Goal: Task Accomplishment & Management: Manage account settings

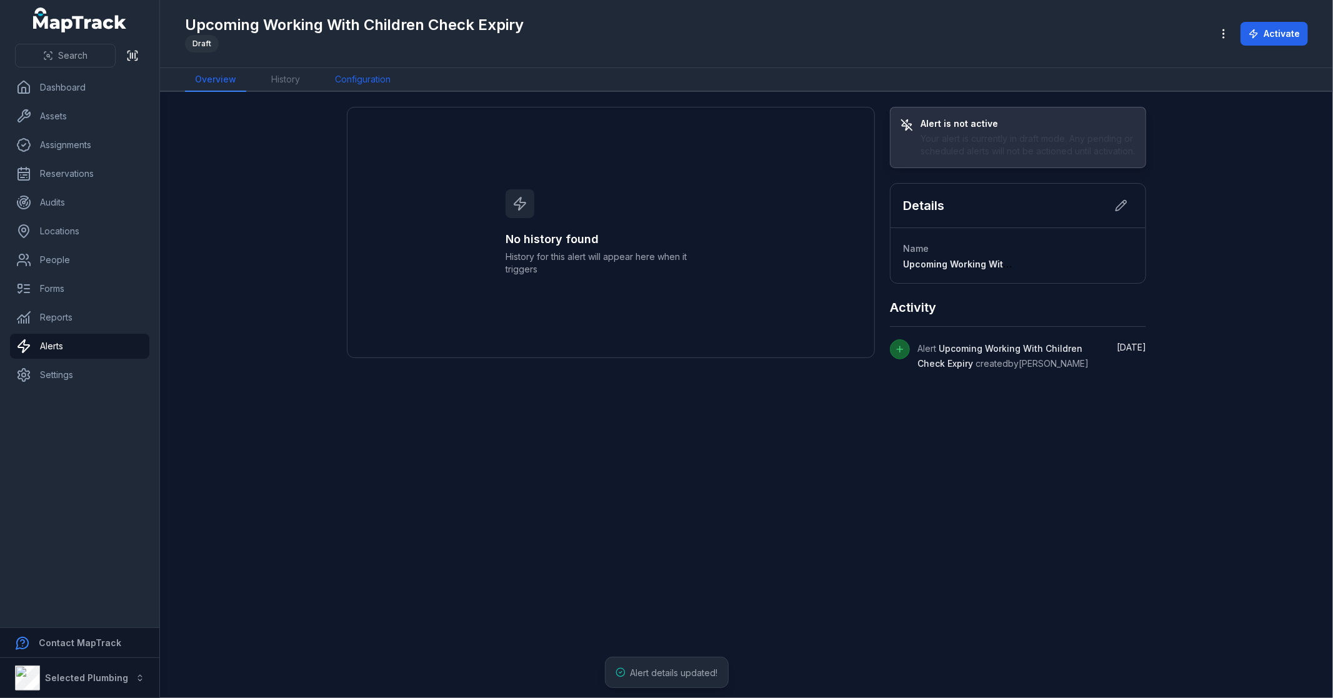
click at [357, 79] on link "Configuration" at bounding box center [363, 80] width 76 height 24
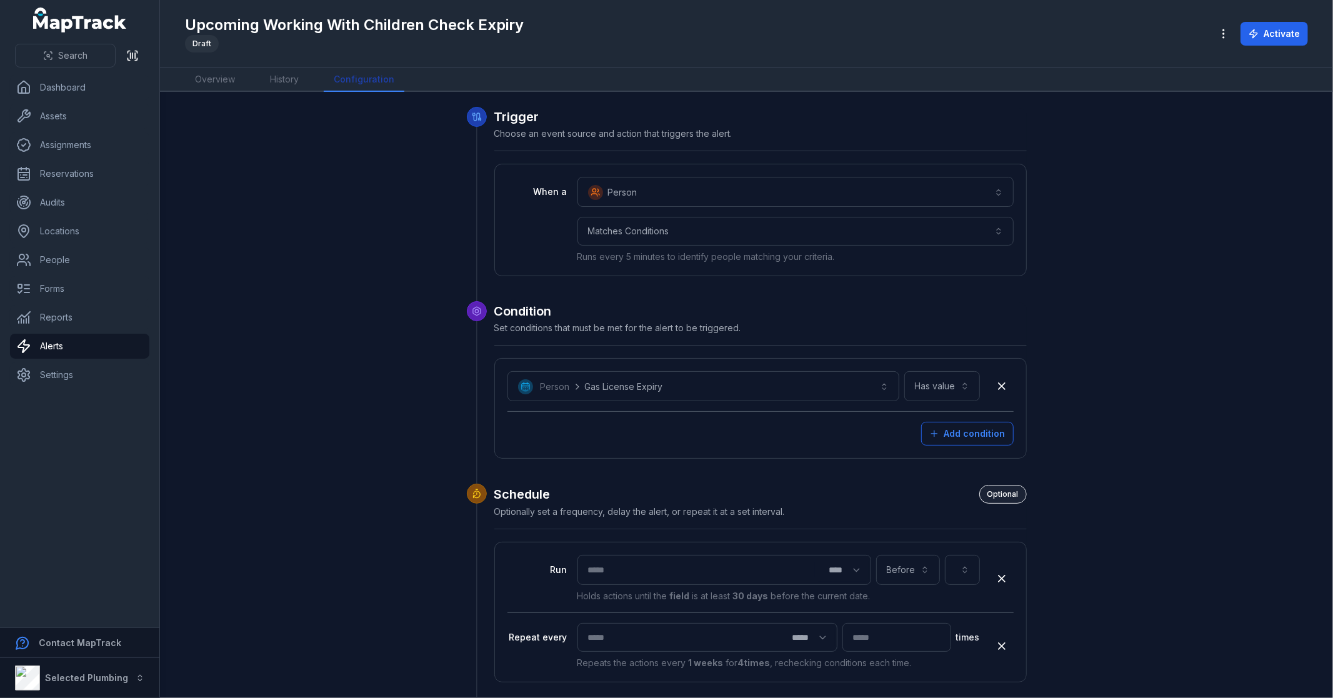
scroll to position [69, 0]
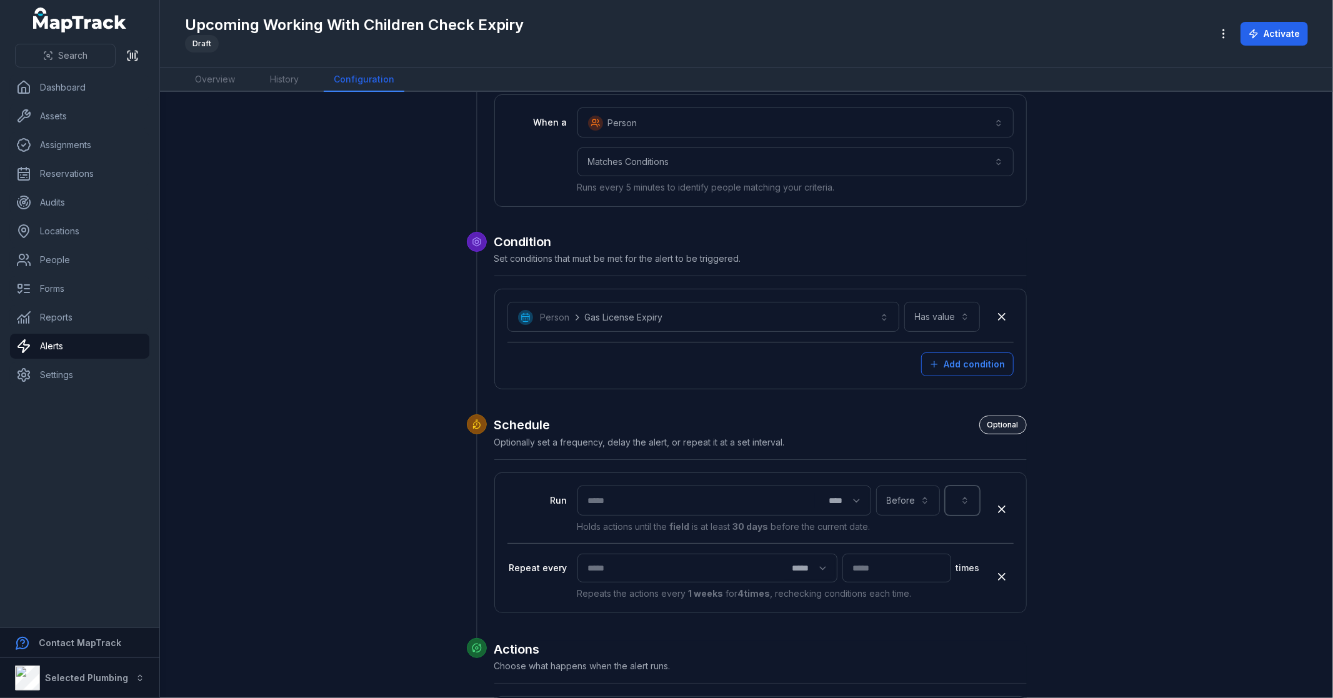
click at [954, 502] on button "button" at bounding box center [962, 501] width 35 height 30
click at [959, 440] on div "apprentice review" at bounding box center [956, 448] width 29 height 25
click at [934, 498] on button "**********" at bounding box center [914, 501] width 131 height 30
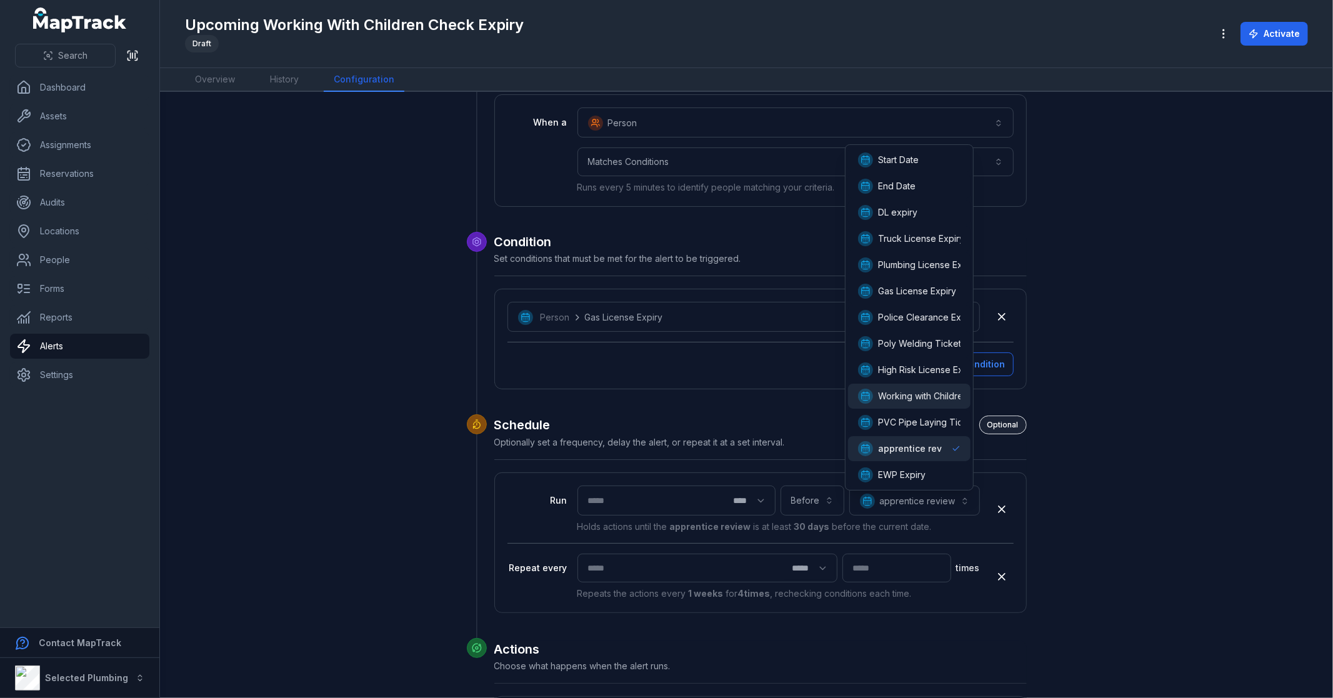
click at [935, 395] on span "Working with Children's Check Expiry" at bounding box center [955, 396] width 155 height 12
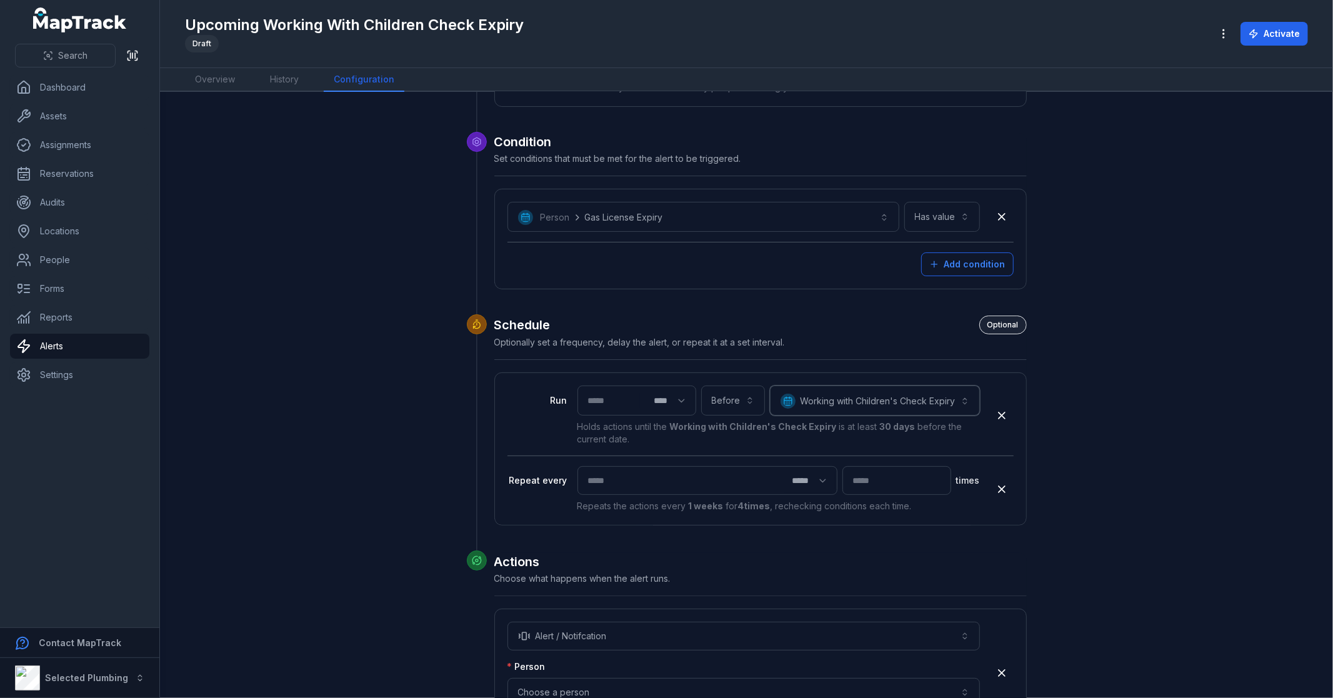
scroll to position [322, 0]
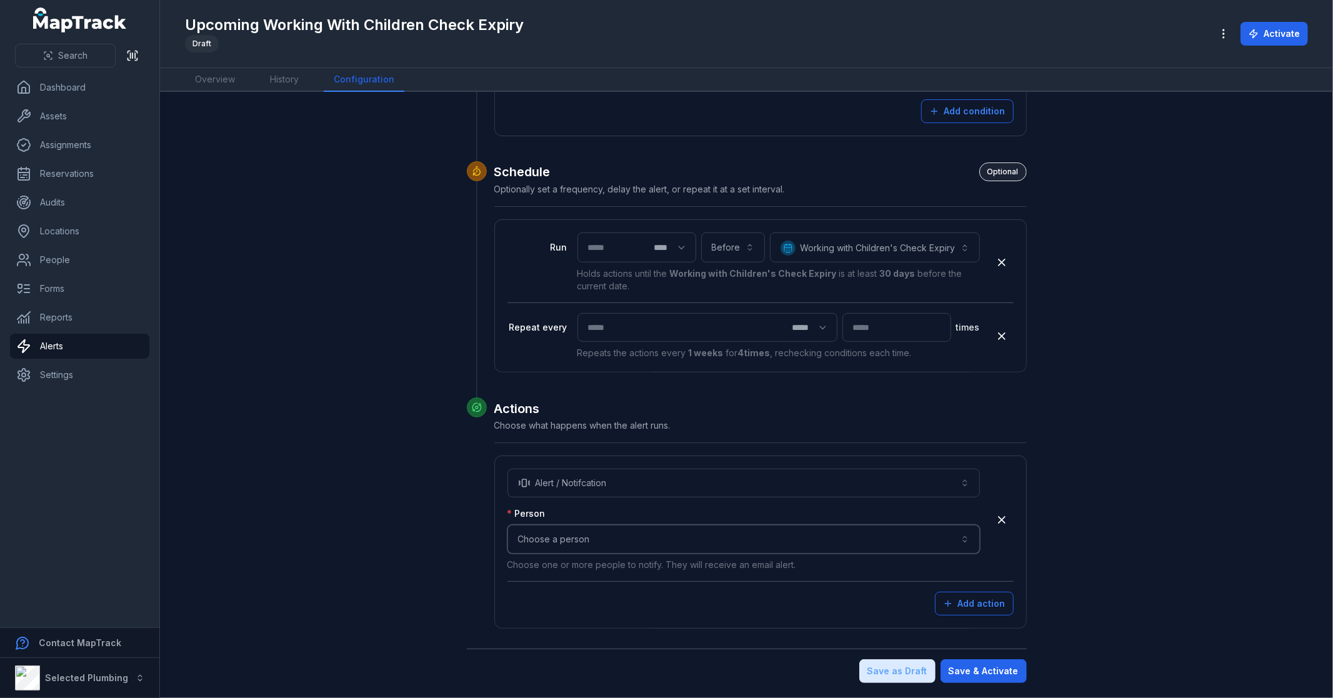
click at [639, 540] on button "Choose a person" at bounding box center [743, 539] width 472 height 29
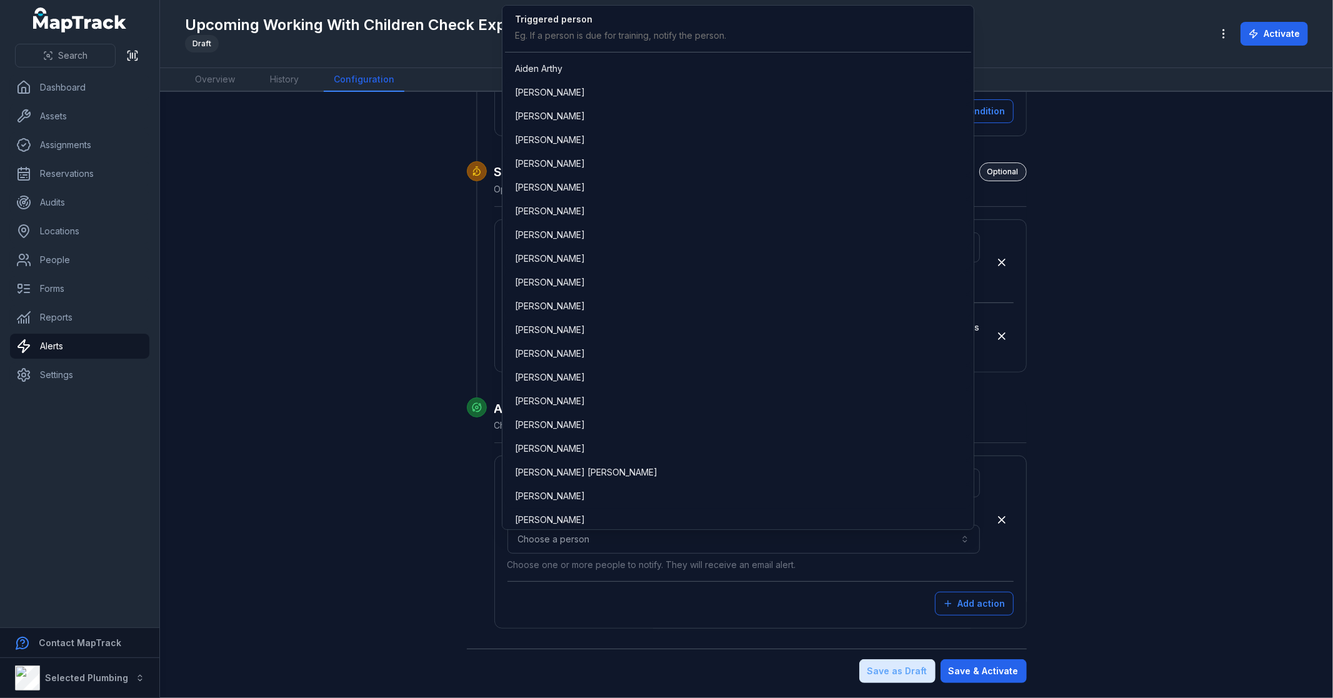
scroll to position [1402, 0]
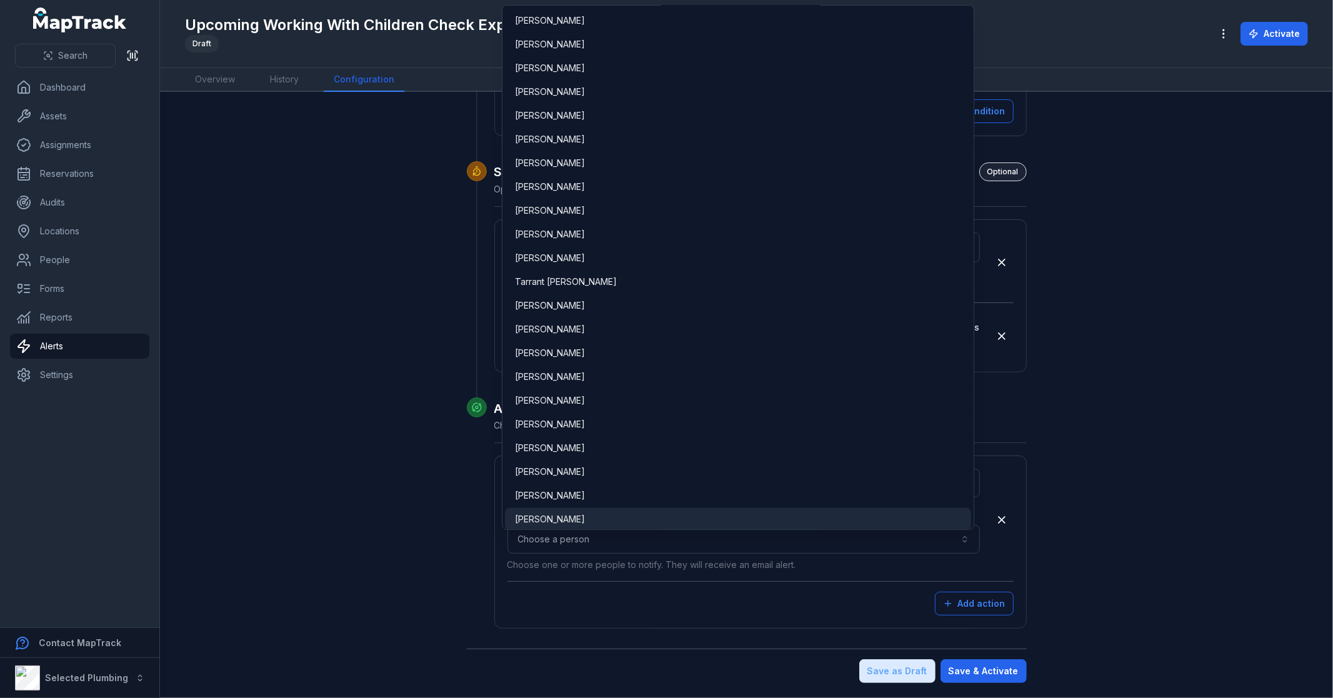
click at [570, 521] on div "[PERSON_NAME]" at bounding box center [738, 519] width 446 height 12
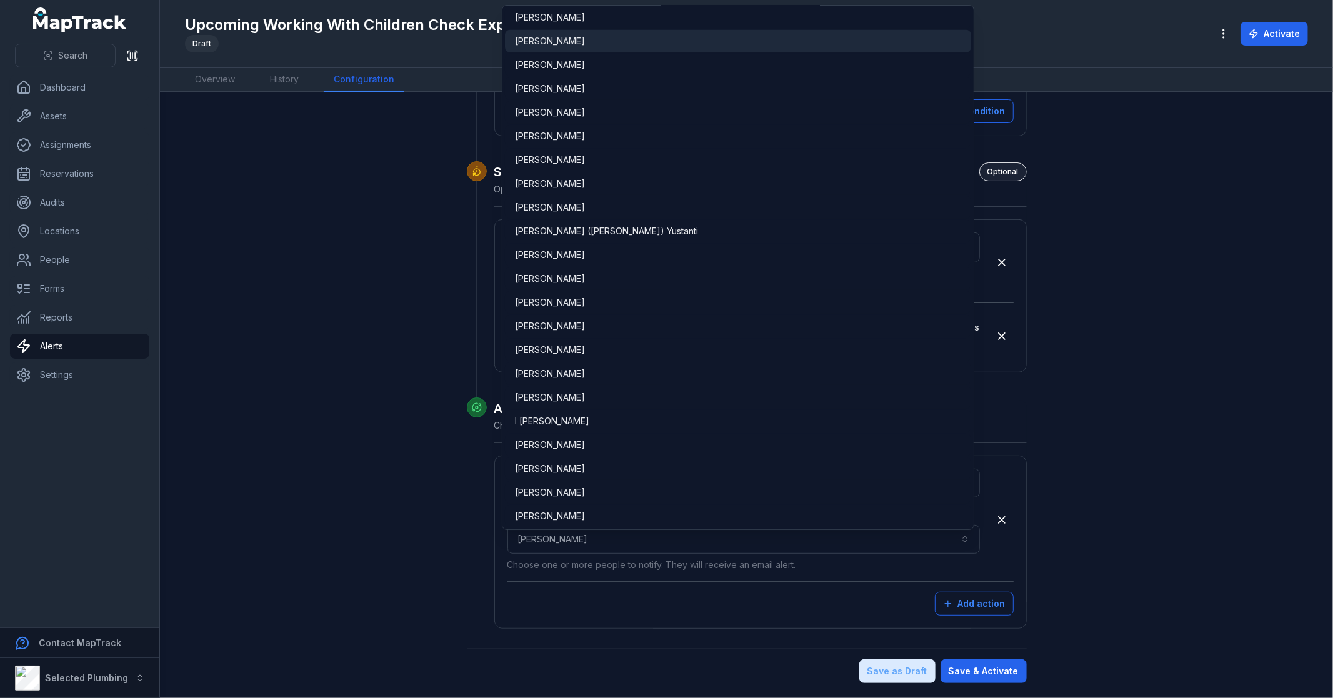
click at [587, 39] on div "[PERSON_NAME]" at bounding box center [738, 41] width 446 height 12
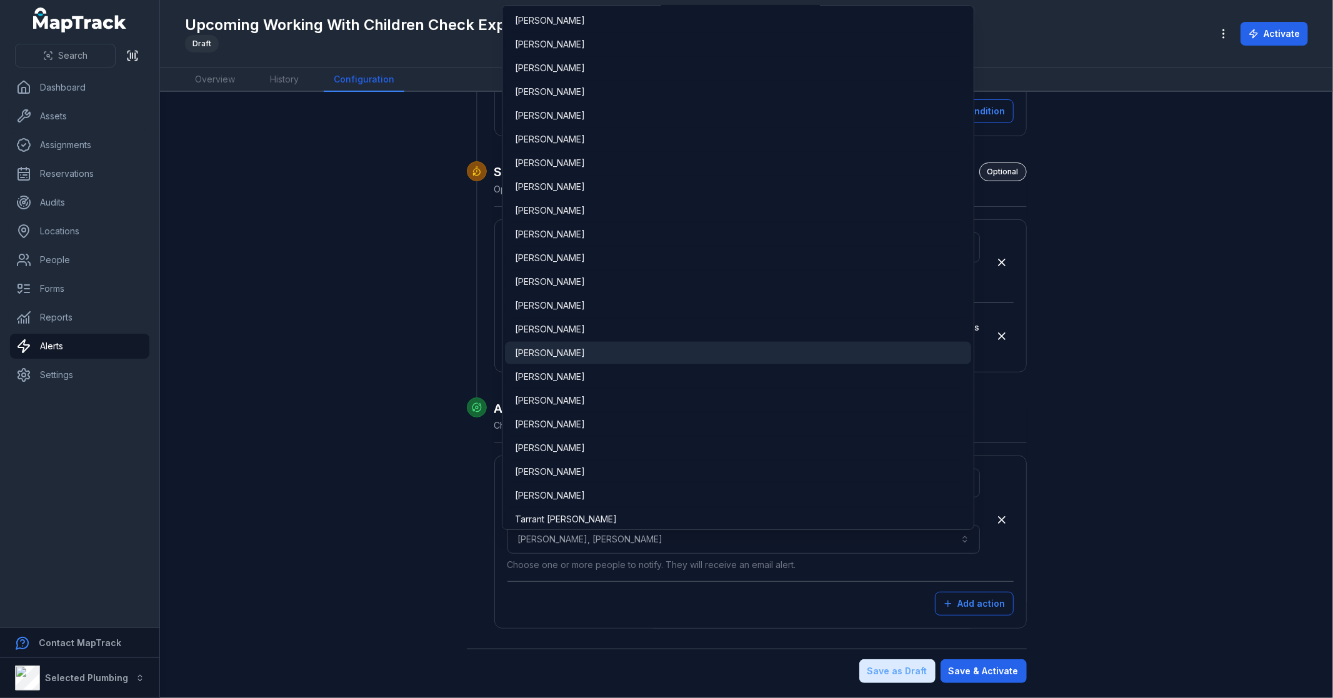
scroll to position [1234, 0]
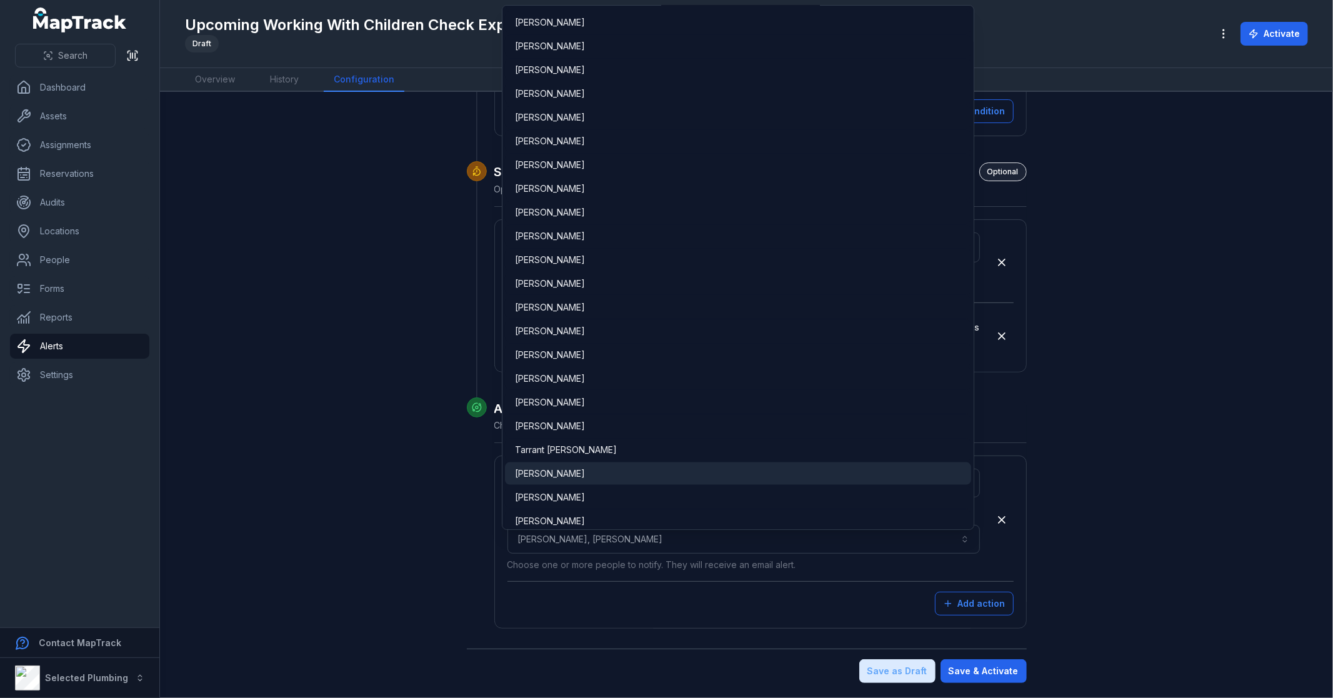
click at [571, 467] on div "[PERSON_NAME]" at bounding box center [738, 473] width 446 height 12
click at [1186, 571] on div "**********" at bounding box center [747, 233] width 960 height 899
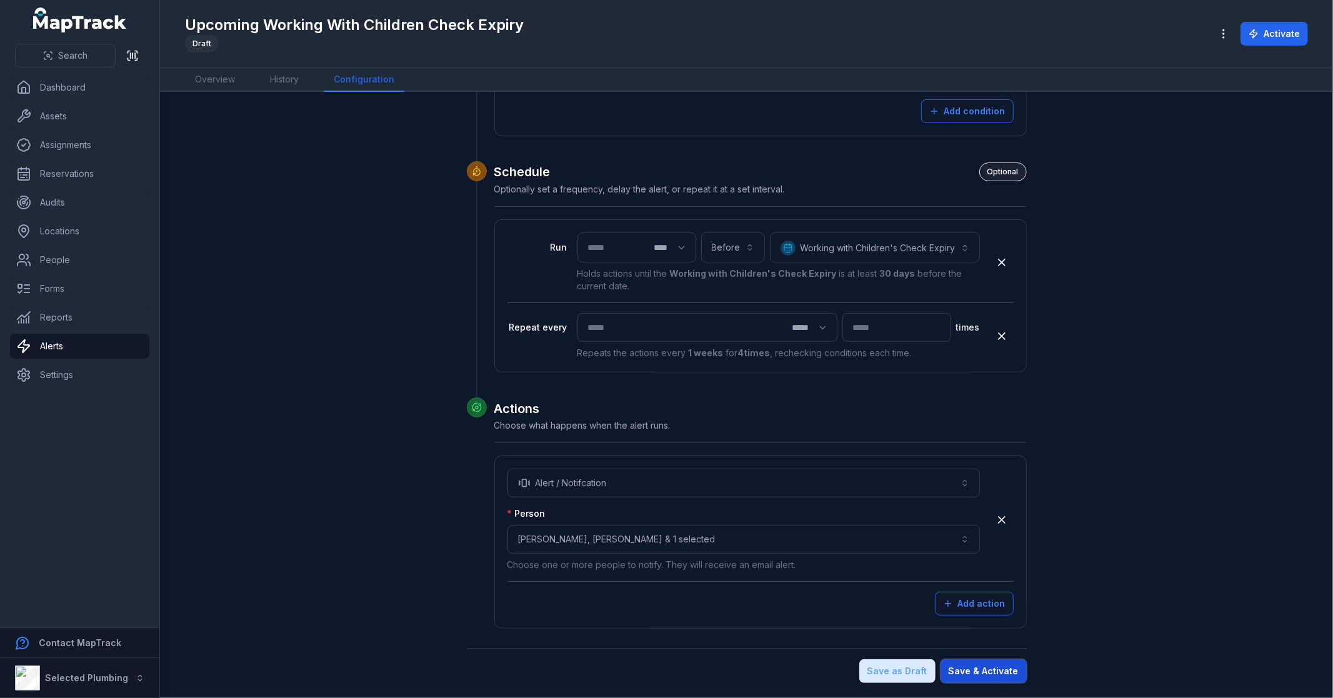
click at [976, 669] on button "Save & Activate" at bounding box center [984, 671] width 86 height 24
